Goal: Task Accomplishment & Management: Complete application form

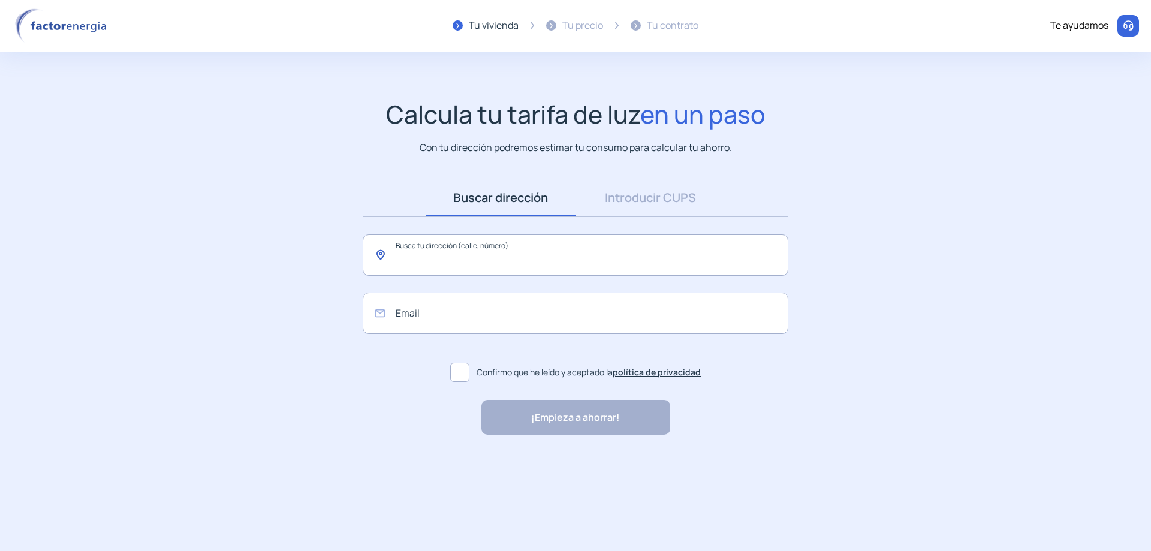
click at [478, 255] on input "text" at bounding box center [576, 254] width 426 height 41
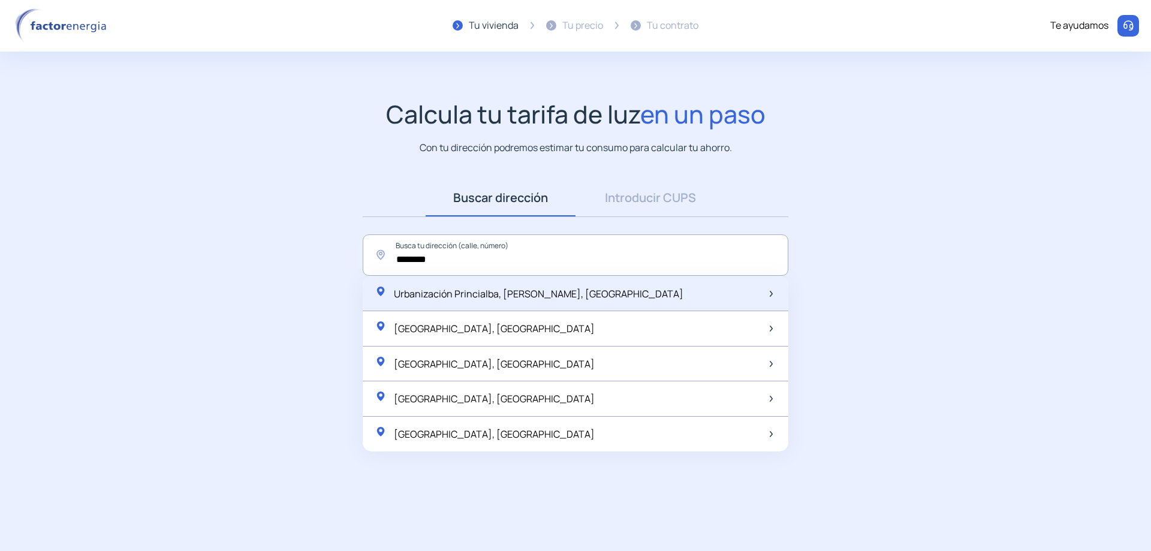
click at [480, 296] on span "Urbanización Princialba, [PERSON_NAME], [GEOGRAPHIC_DATA]" at bounding box center [539, 293] width 290 height 13
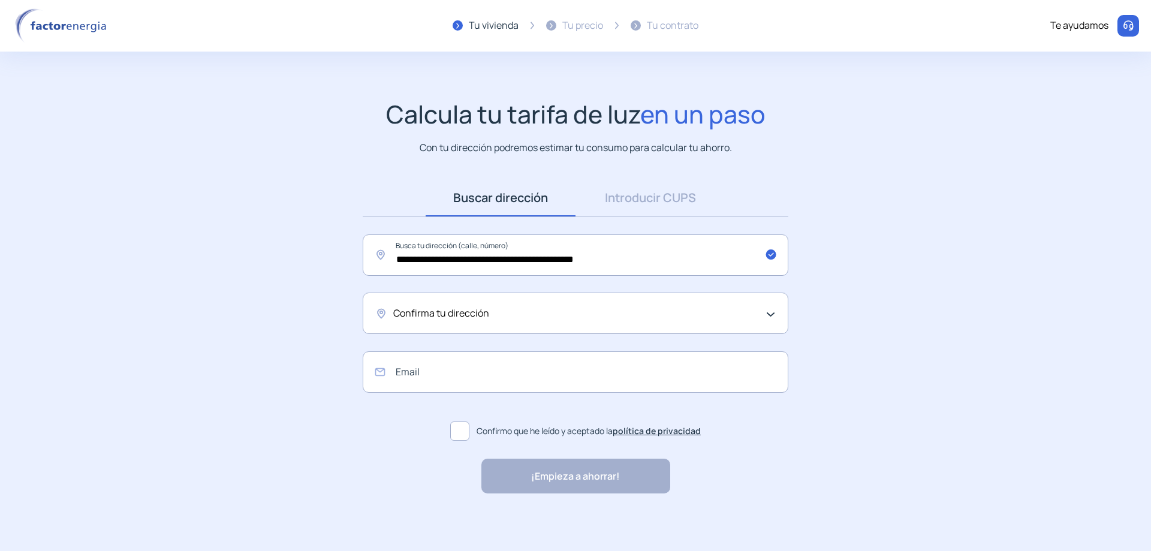
click at [439, 314] on span "Confirma tu dirección" at bounding box center [441, 314] width 96 height 16
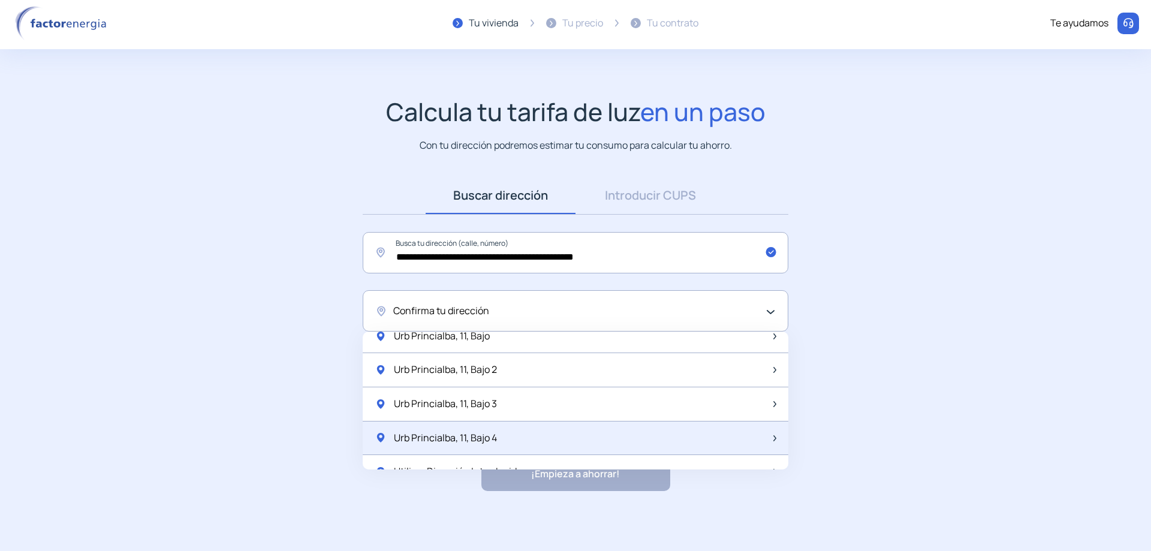
scroll to position [1592, 0]
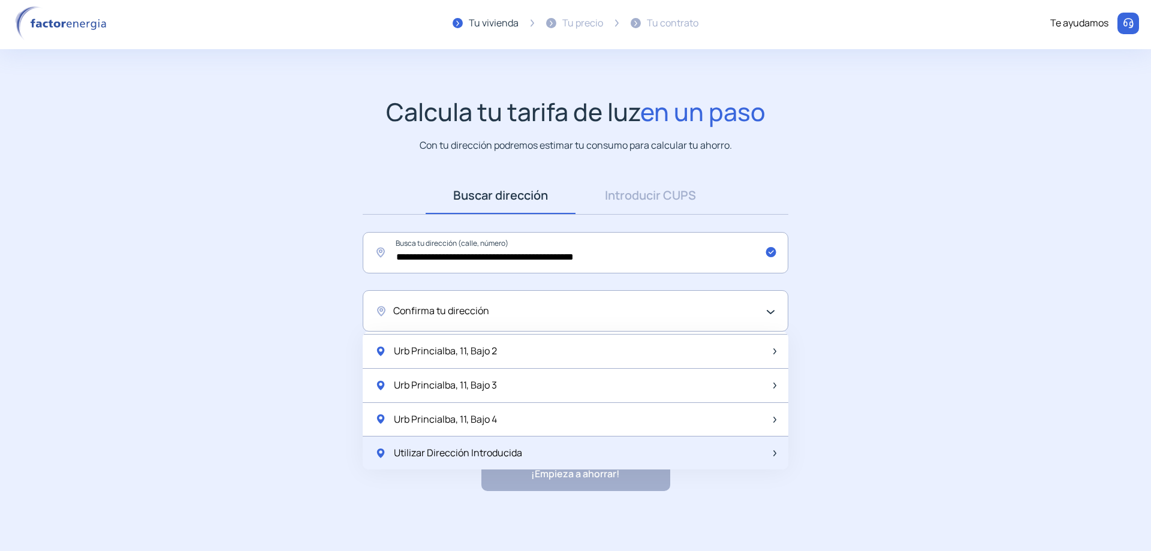
click at [510, 452] on span "Utilizar Dirección Introducida" at bounding box center [458, 453] width 128 height 16
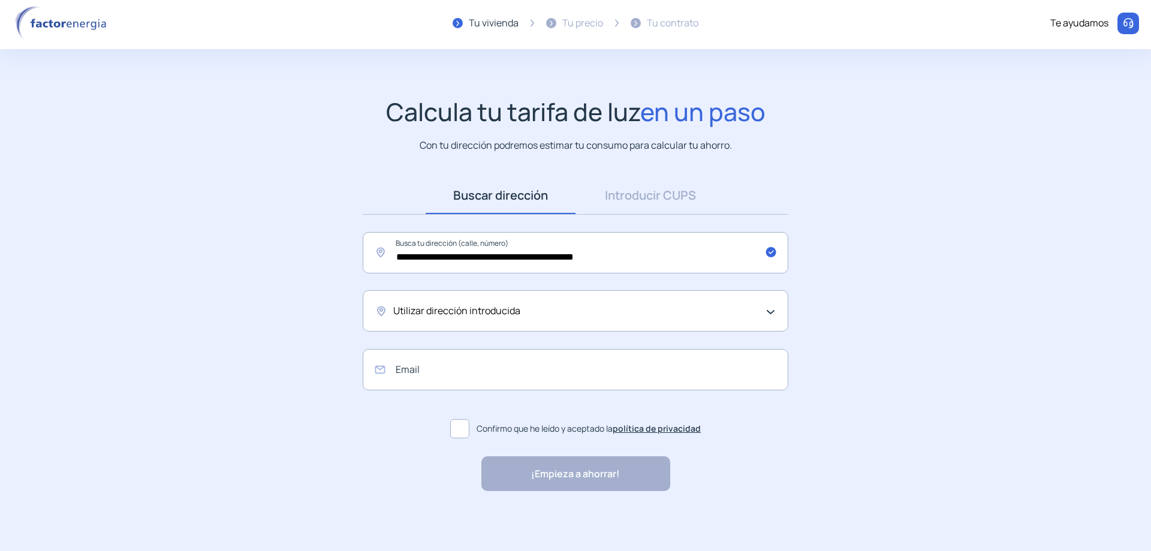
click at [474, 303] on div "Utilizar dirección introducida" at bounding box center [576, 310] width 426 height 41
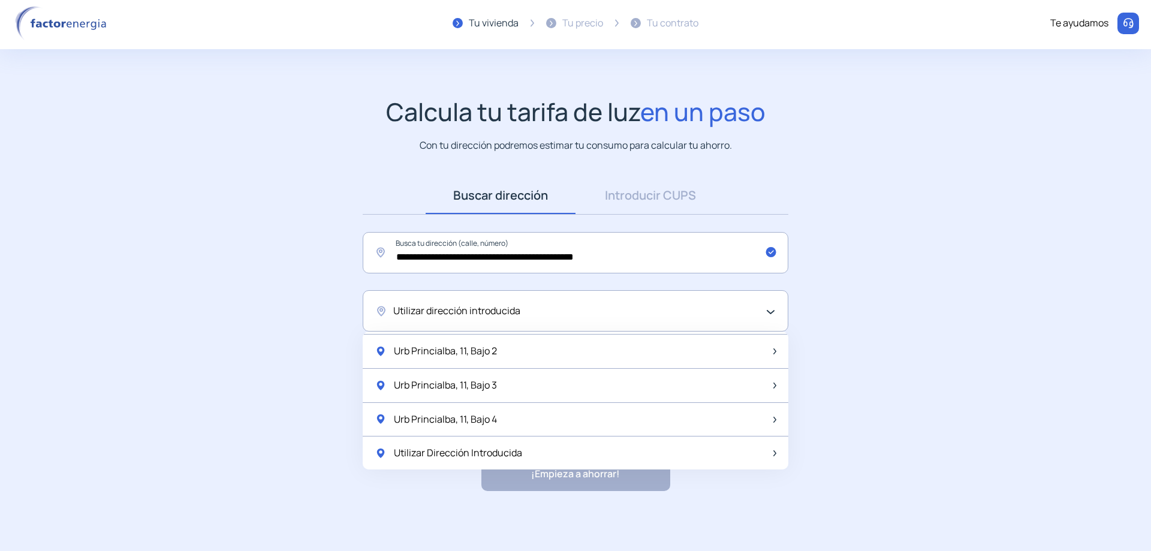
click at [480, 314] on span "Utilizar dirección introducida" at bounding box center [456, 311] width 127 height 16
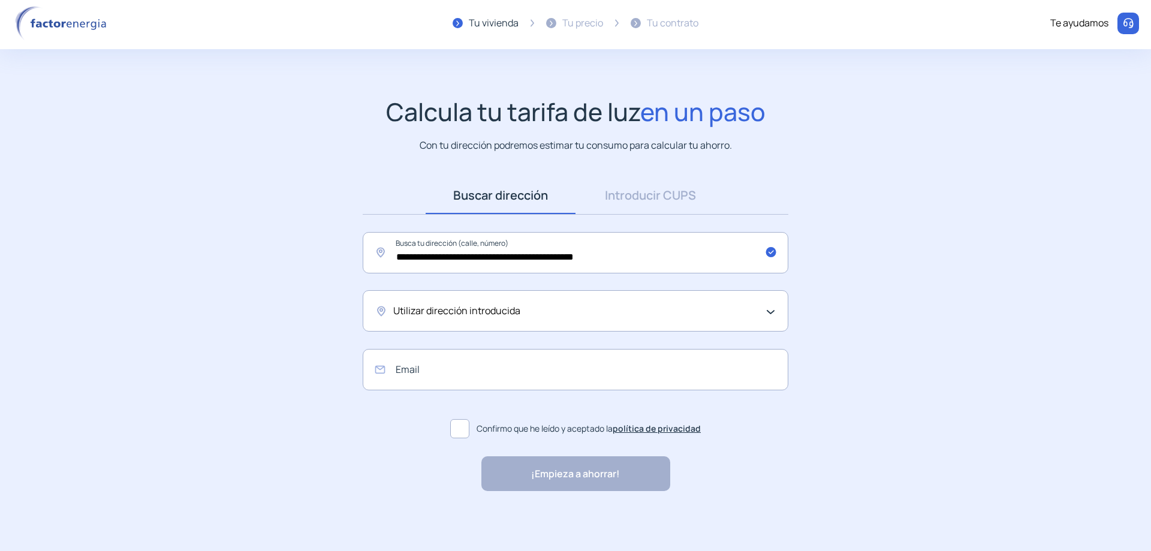
click at [525, 311] on div "Utilizar dirección introducida" at bounding box center [572, 311] width 358 height 16
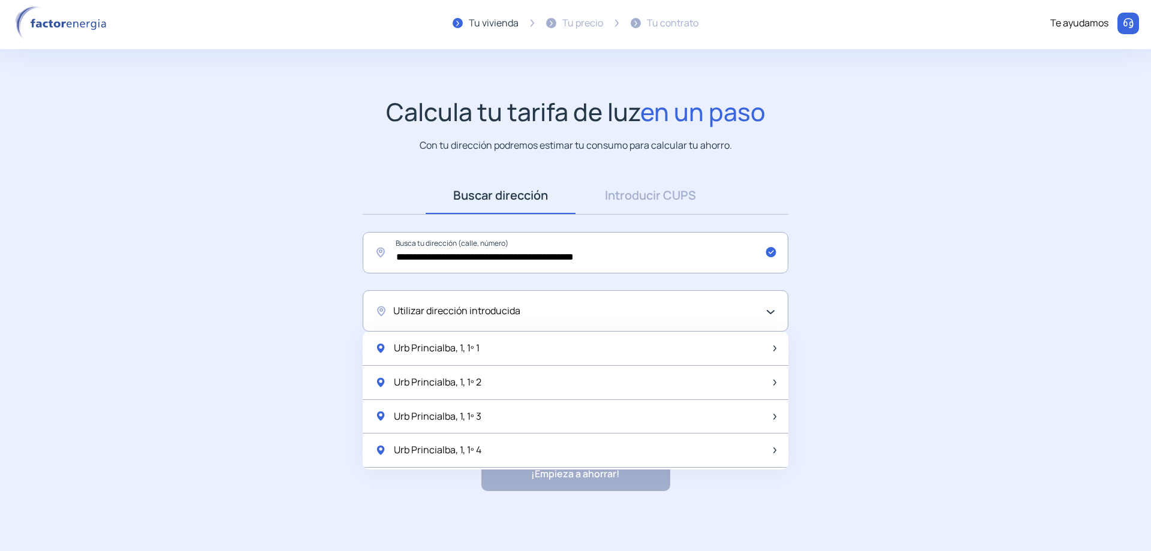
click at [474, 304] on span "Utilizar dirección introducida" at bounding box center [456, 311] width 127 height 16
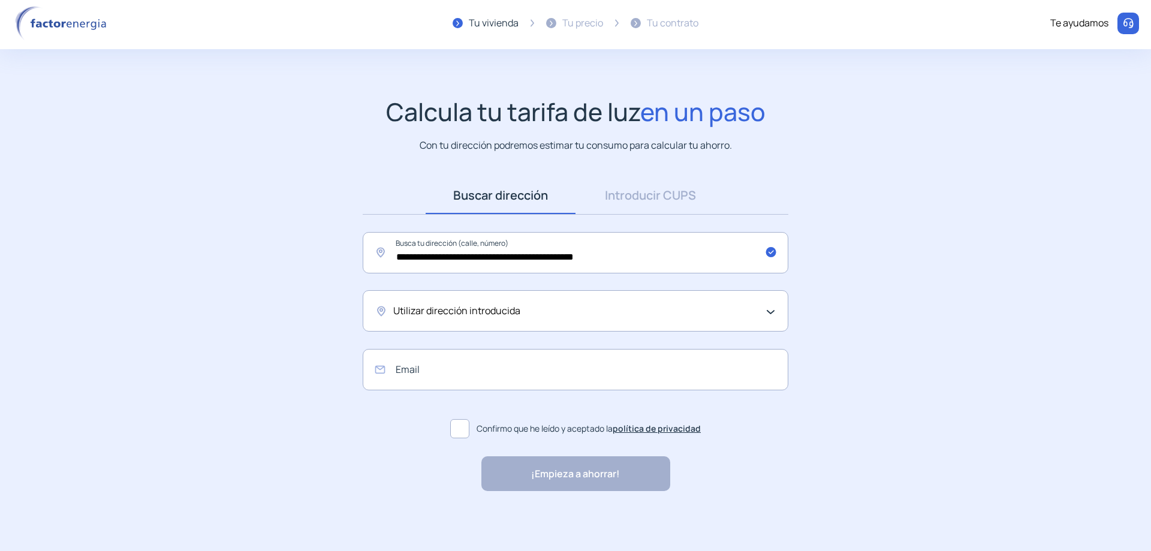
click at [427, 314] on span "Utilizar dirección introducida" at bounding box center [456, 311] width 127 height 16
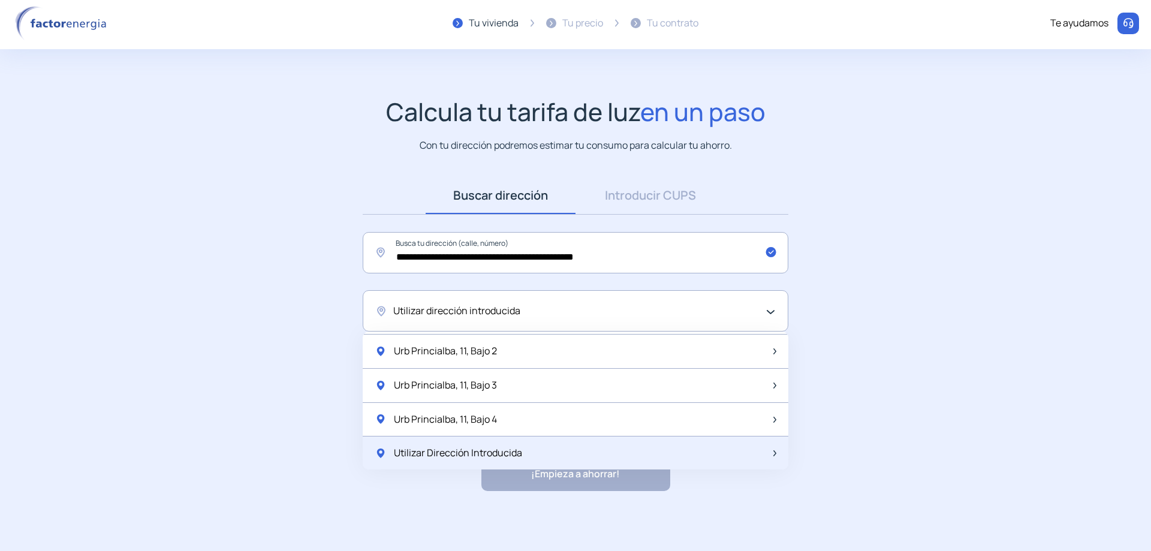
click at [445, 450] on span "Utilizar Dirección Introducida" at bounding box center [458, 453] width 128 height 16
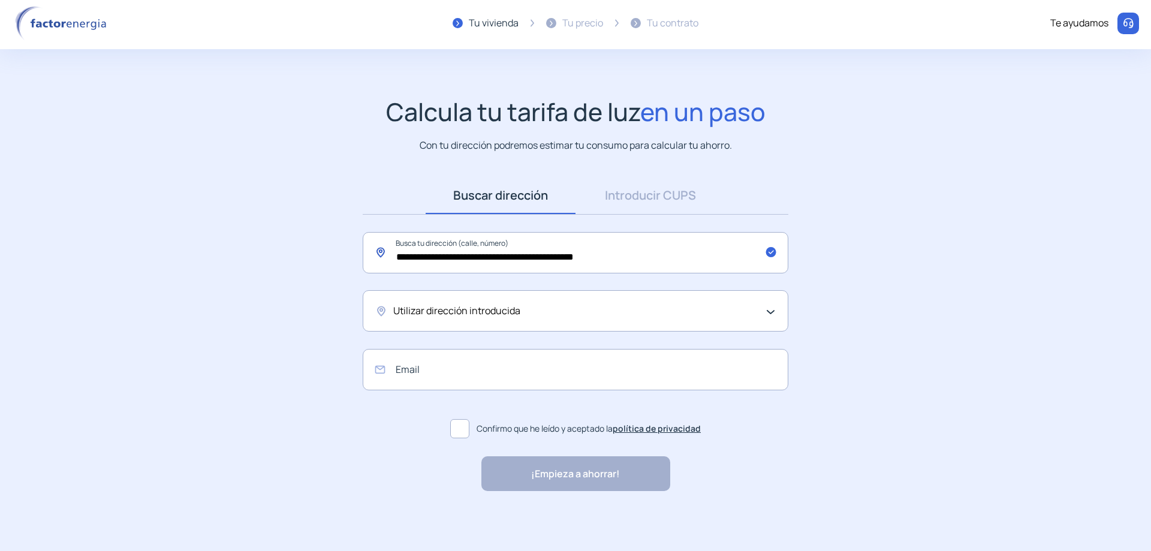
click at [495, 255] on input "**********" at bounding box center [576, 252] width 426 height 41
click at [499, 257] on input "**********" at bounding box center [576, 252] width 426 height 41
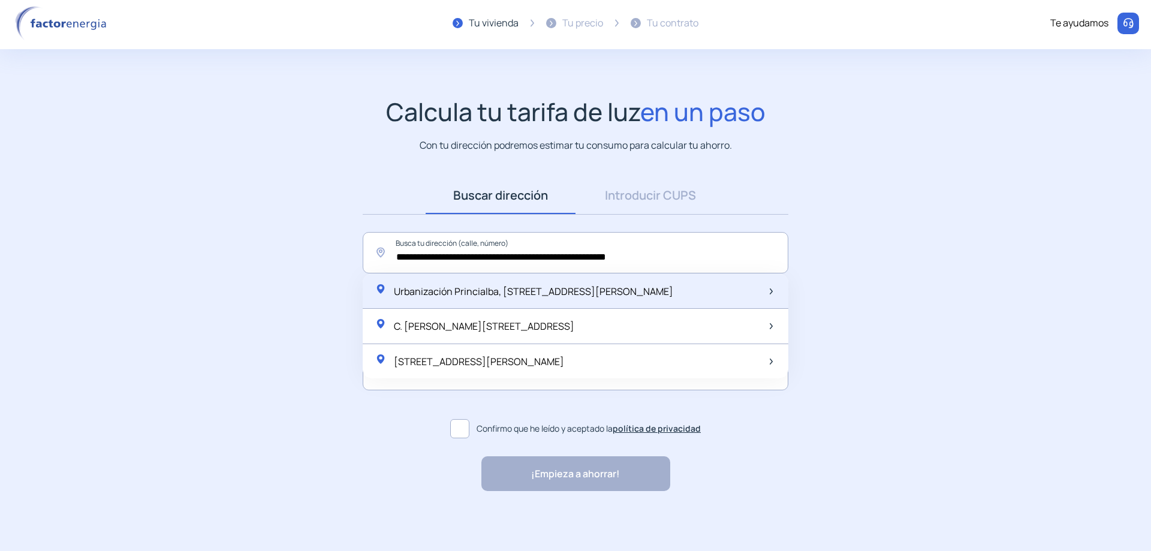
click at [500, 288] on span "Urbanización Princialba, [STREET_ADDRESS][PERSON_NAME]" at bounding box center [533, 291] width 279 height 13
type input "**********"
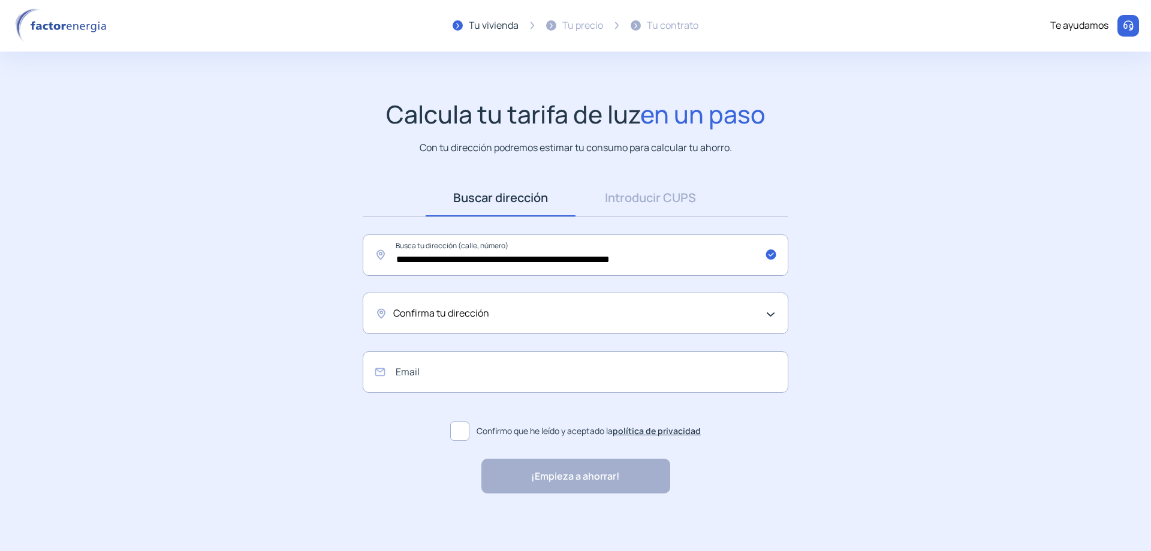
click at [565, 315] on div "Confirma tu dirección" at bounding box center [572, 314] width 358 height 16
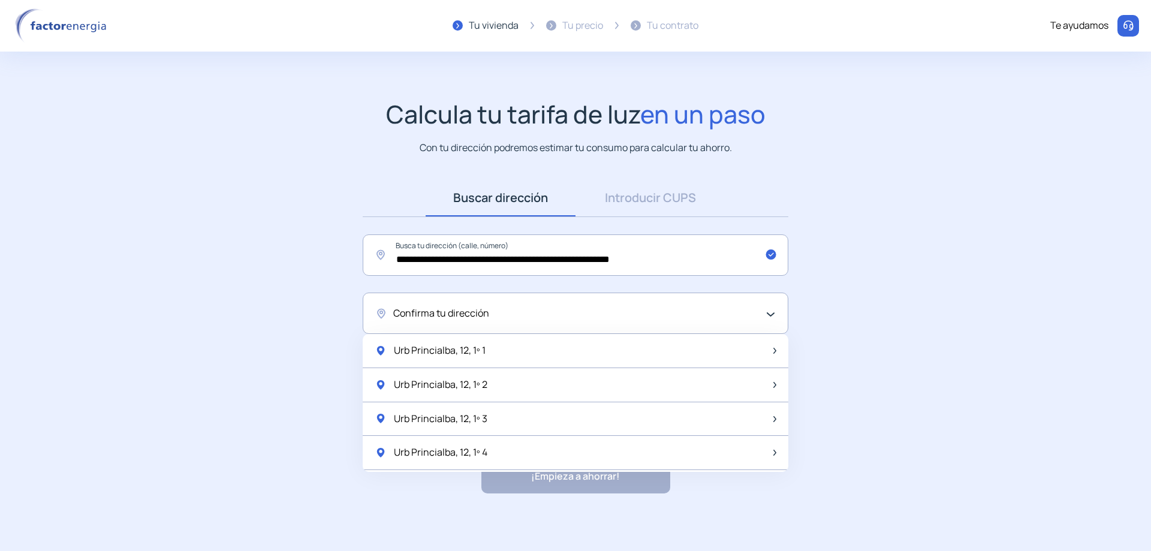
click at [525, 315] on div "Confirma tu dirección" at bounding box center [572, 314] width 358 height 16
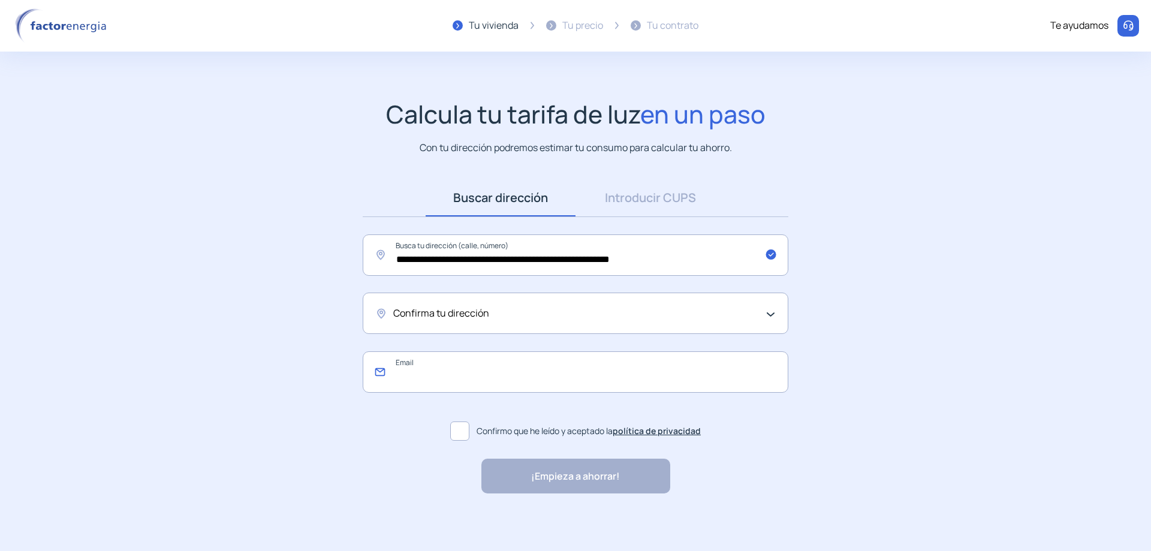
click at [493, 372] on input "email" at bounding box center [576, 371] width 426 height 41
type input "**********"
click at [459, 426] on span at bounding box center [459, 430] width 19 height 19
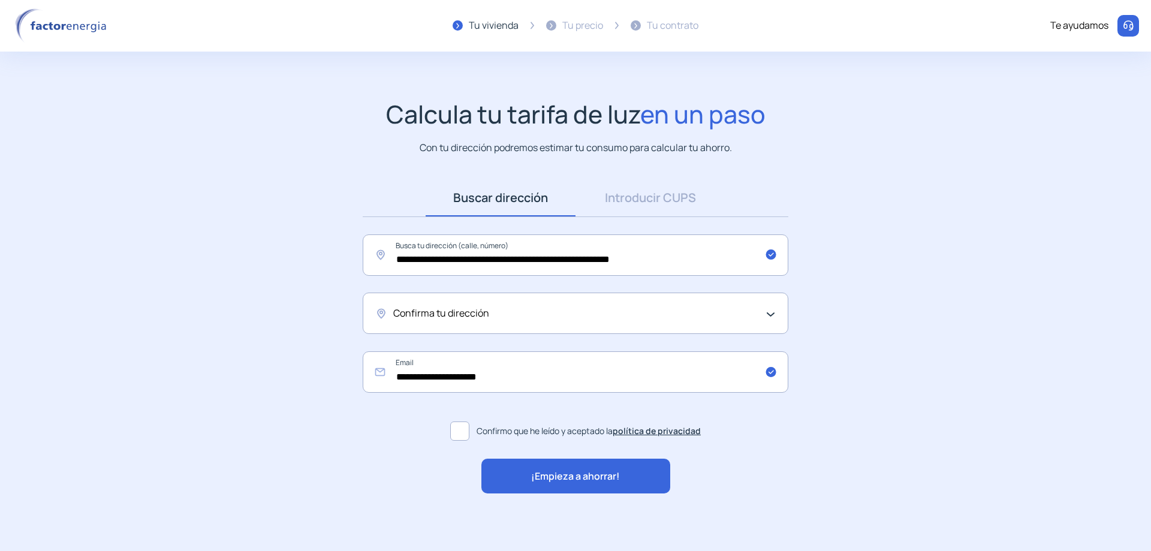
click at [504, 477] on div "¡Empieza a ahorrar!" at bounding box center [575, 476] width 189 height 35
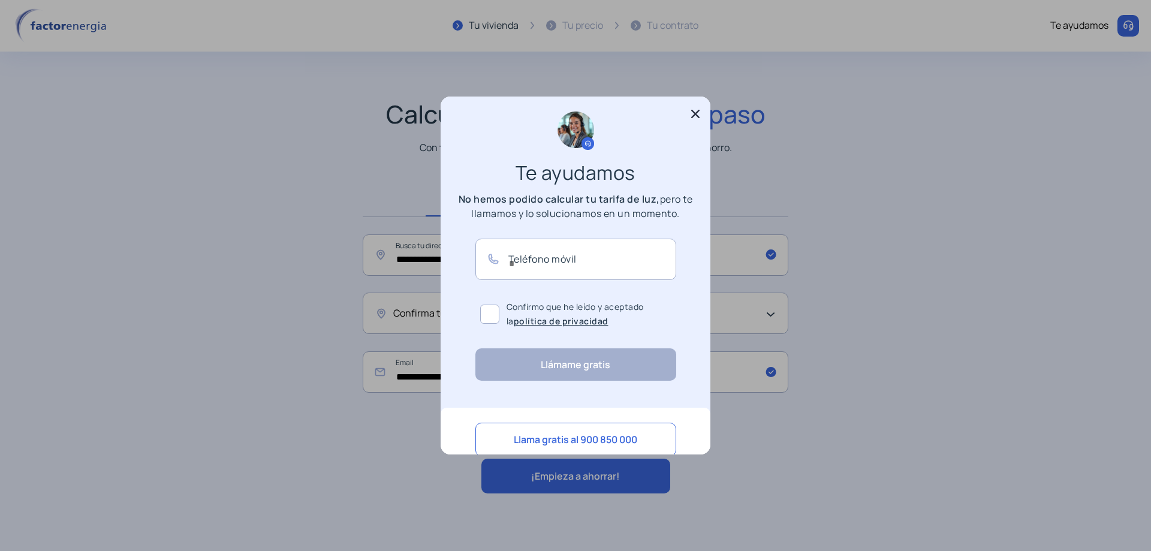
click at [695, 114] on icon at bounding box center [695, 114] width 8 height 8
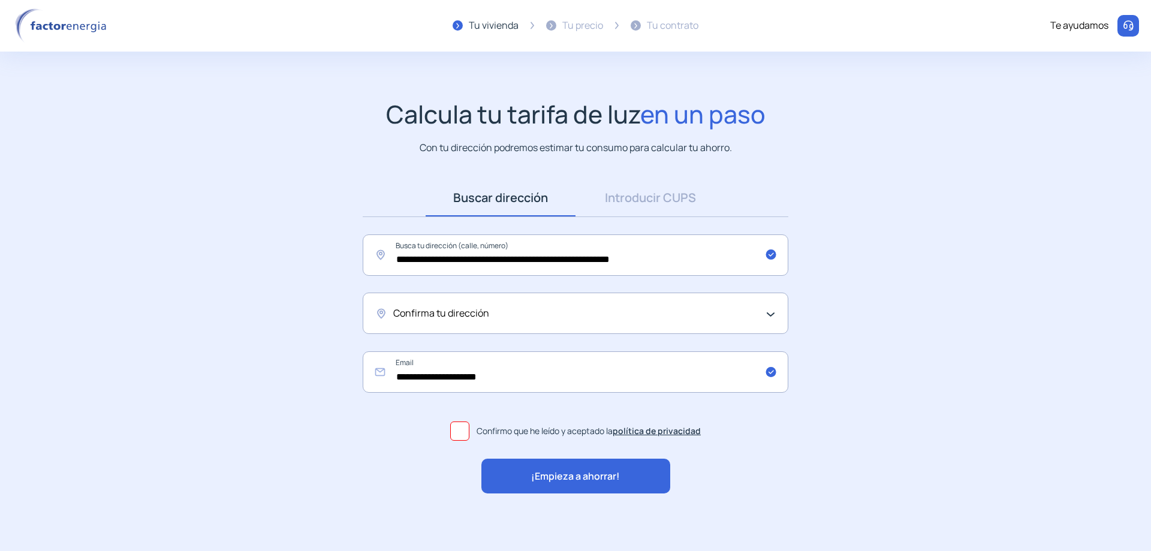
click at [462, 432] on span at bounding box center [459, 430] width 19 height 19
